Goal: Task Accomplishment & Management: Use online tool/utility

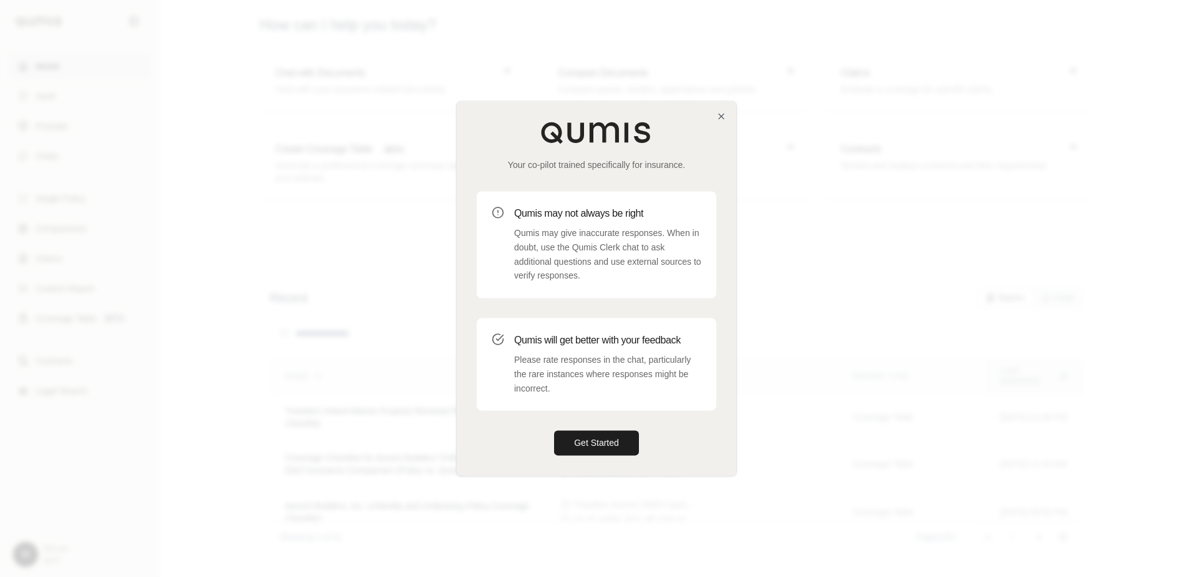
click at [706, 117] on div "Your co-pilot trained specifically for insurance. Qumis may not always be right…" at bounding box center [597, 288] width 280 height 374
click at [717, 117] on icon "button" at bounding box center [721, 116] width 10 height 10
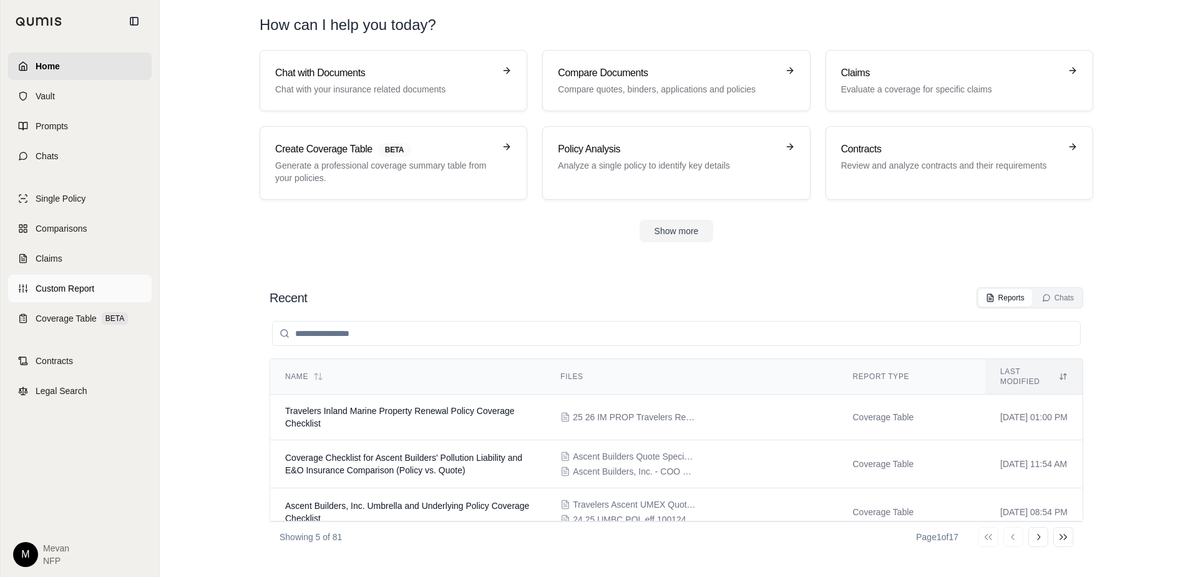
click at [59, 288] on span "Custom Report" at bounding box center [65, 288] width 59 height 12
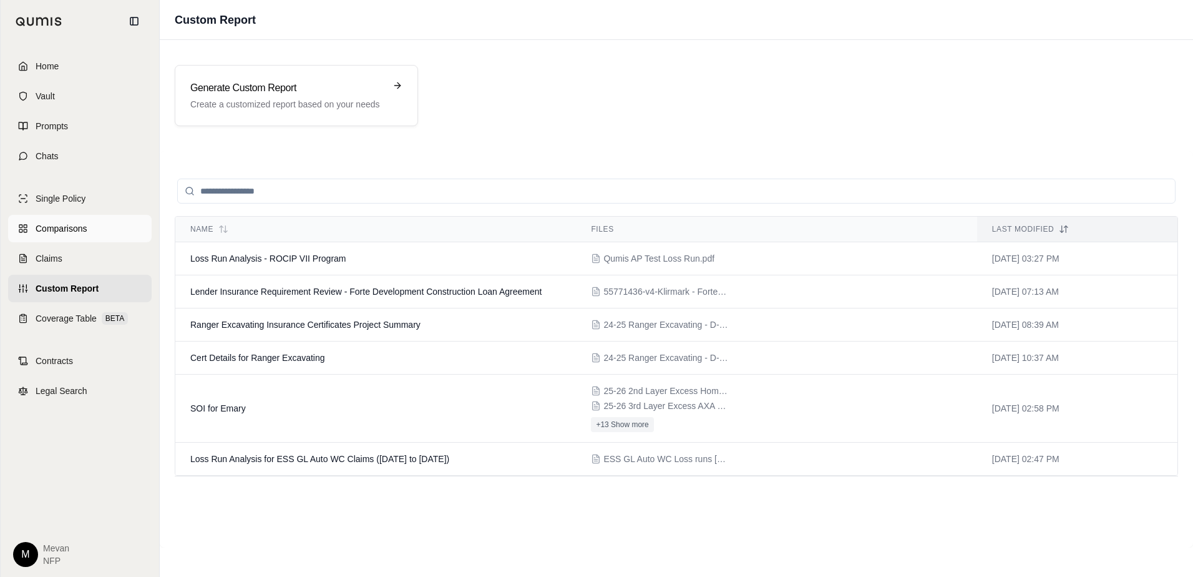
click at [82, 218] on link "Comparisons" at bounding box center [80, 228] width 144 height 27
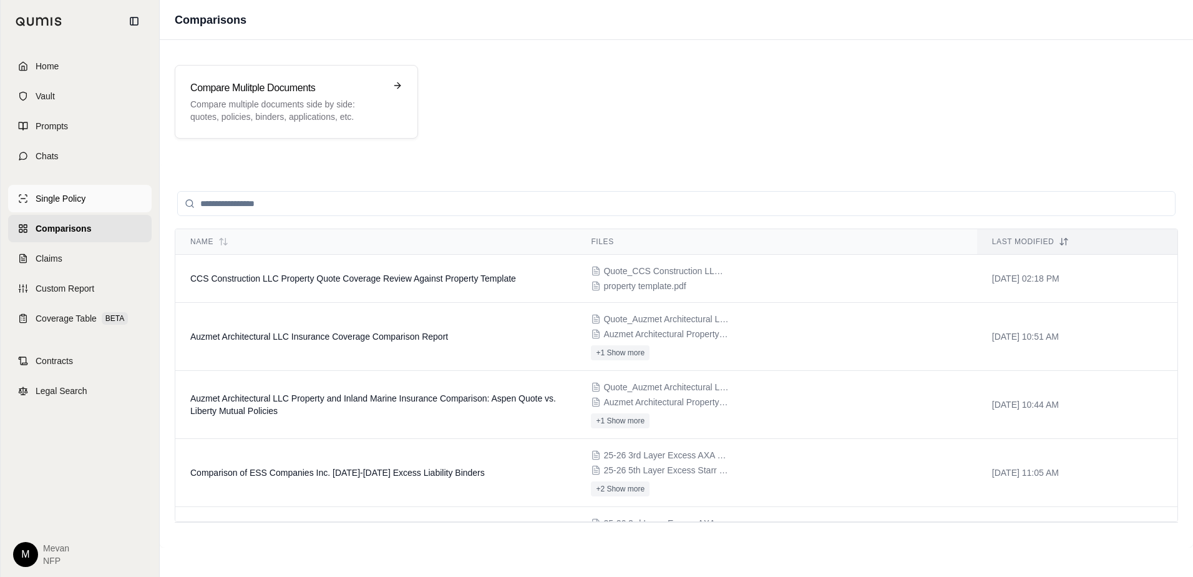
click at [80, 192] on link "Single Policy" at bounding box center [80, 198] width 144 height 27
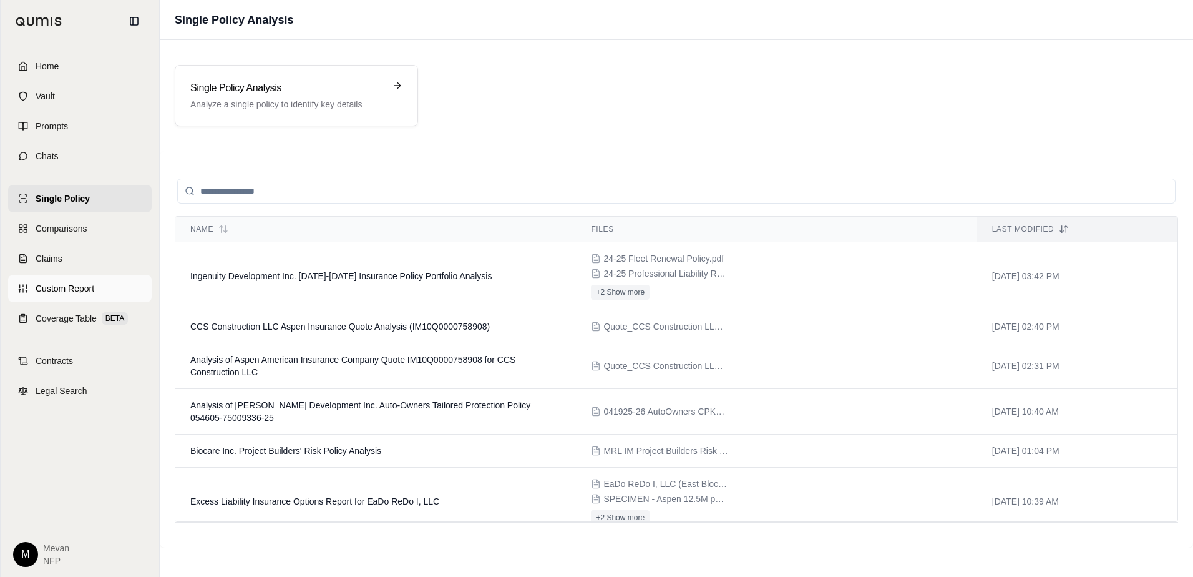
click at [61, 285] on span "Custom Report" at bounding box center [65, 288] width 59 height 12
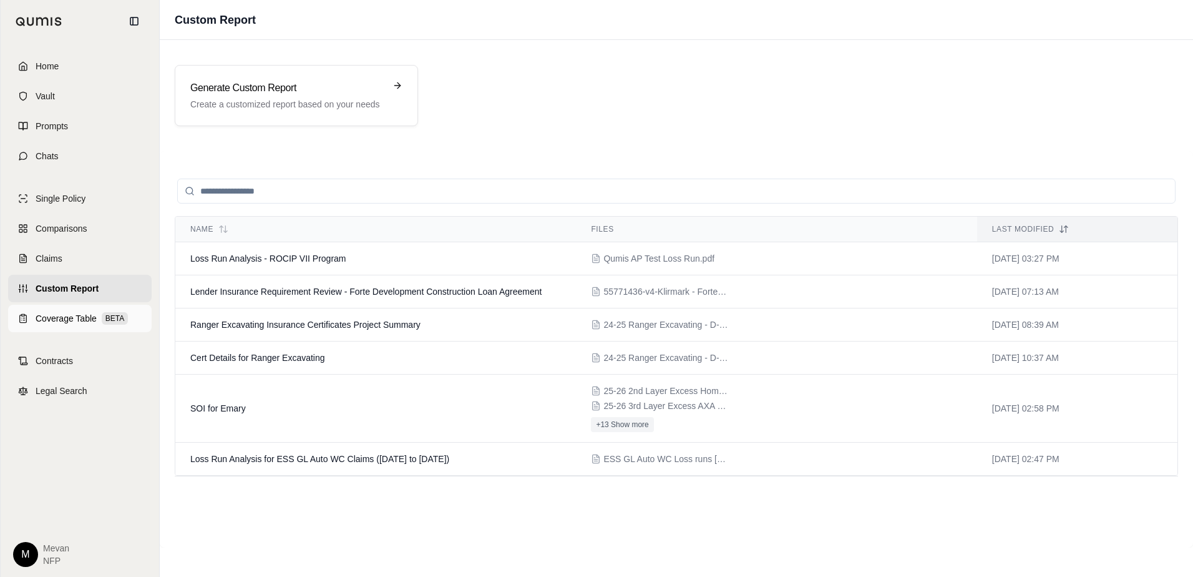
click at [68, 315] on span "Coverage Table" at bounding box center [66, 318] width 61 height 12
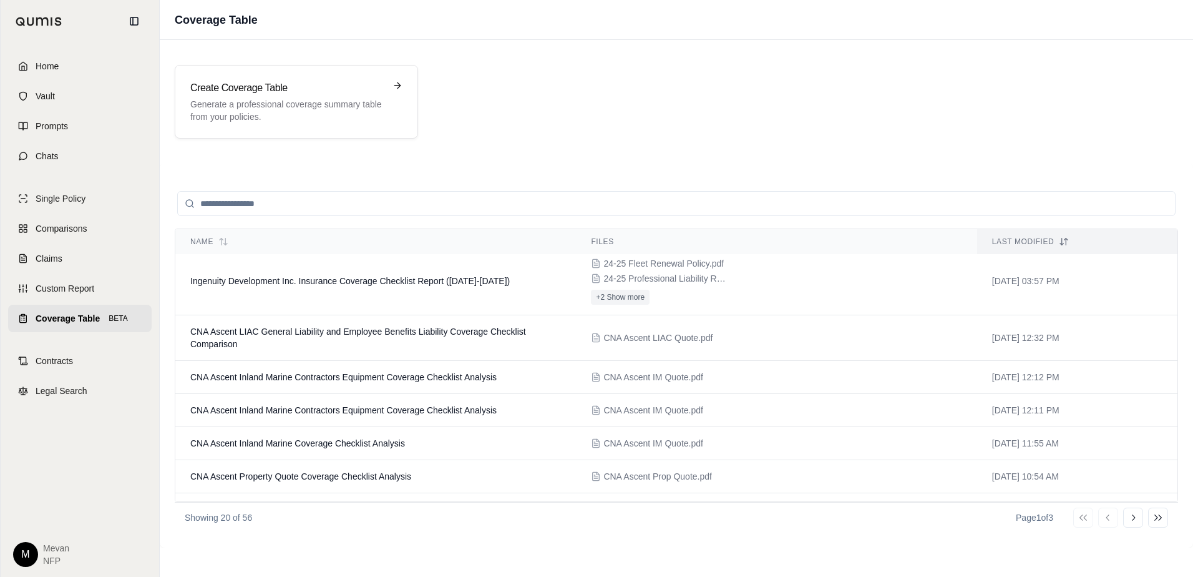
scroll to position [532, 0]
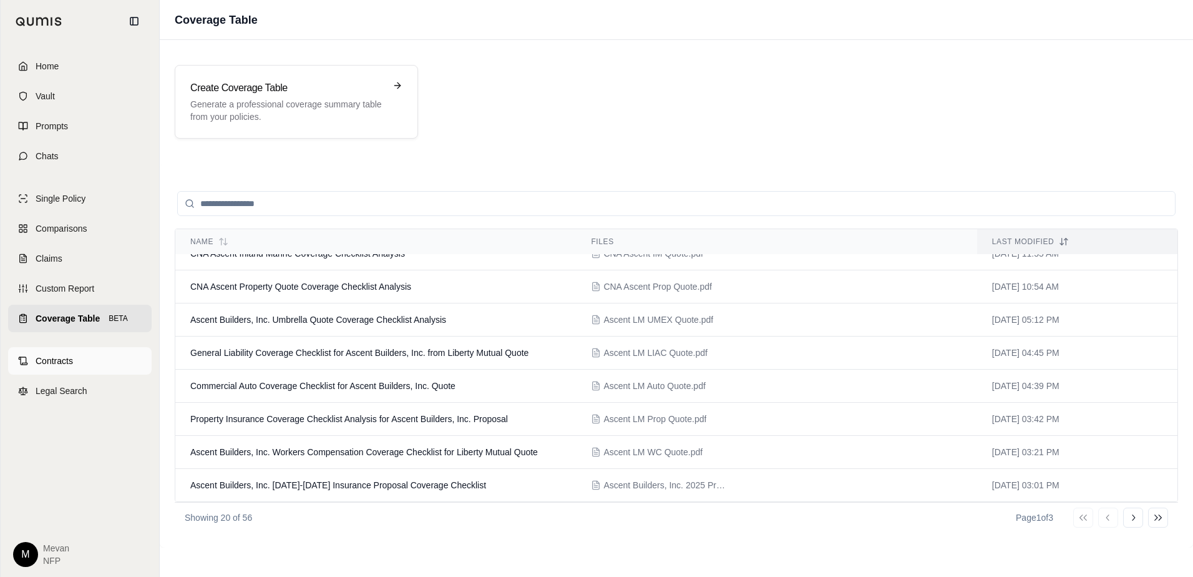
click at [79, 367] on link "Contracts" at bounding box center [80, 360] width 144 height 27
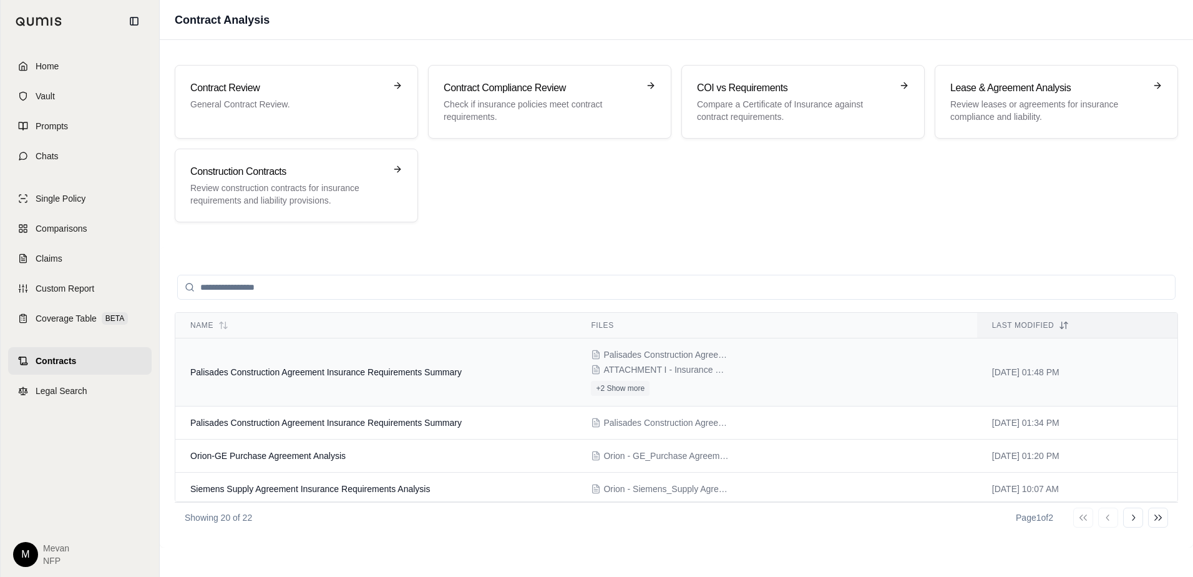
click at [906, 374] on div "Palisades Construction Agreement - Exhibits - (EXECUTED).pdf ATTACHMENT I - Ins…" at bounding box center [776, 371] width 371 height 47
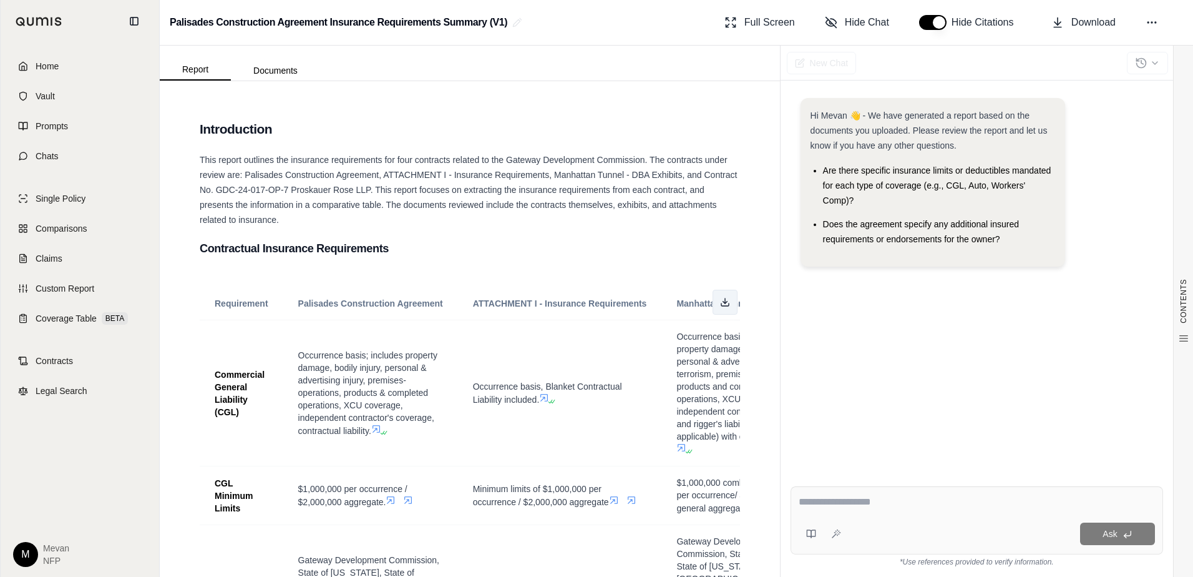
click at [725, 300] on line at bounding box center [725, 300] width 0 height 5
click at [74, 367] on link "Contracts" at bounding box center [80, 360] width 144 height 27
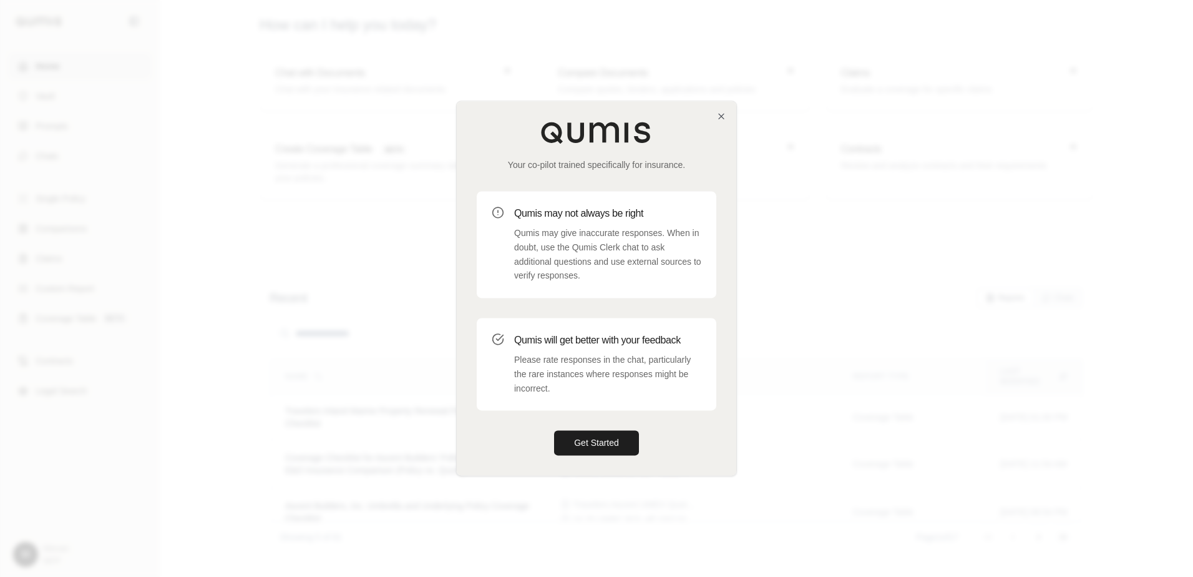
click at [713, 115] on div "Your co-pilot trained specifically for insurance. Qumis may not always be right…" at bounding box center [597, 288] width 280 height 374
click at [716, 117] on icon "button" at bounding box center [721, 116] width 10 height 10
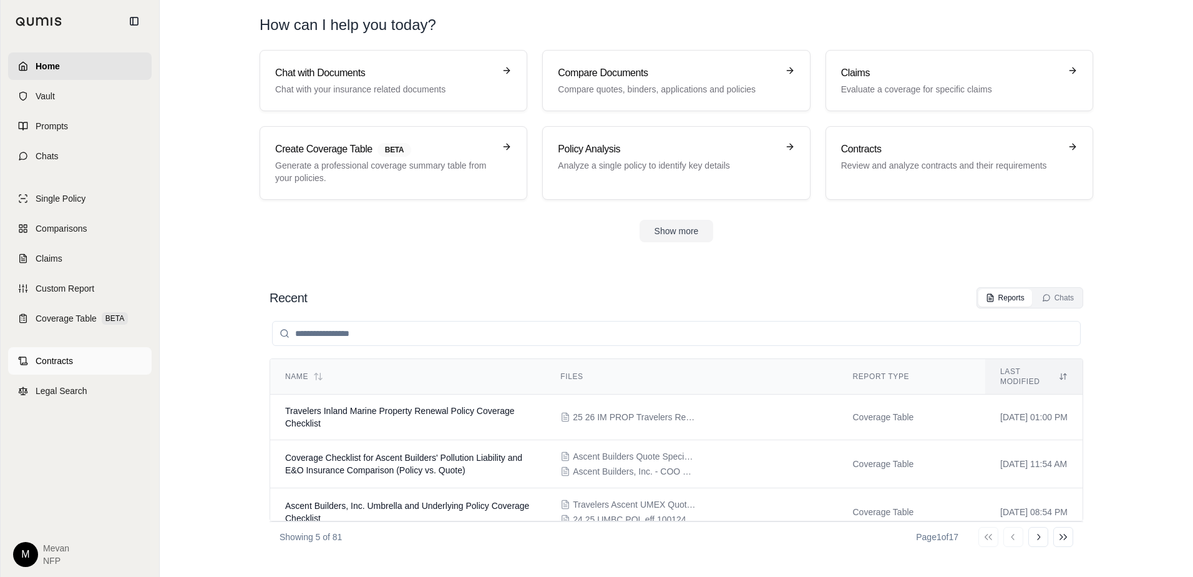
click at [59, 356] on span "Contracts" at bounding box center [54, 360] width 37 height 12
